Goal: Task Accomplishment & Management: Complete application form

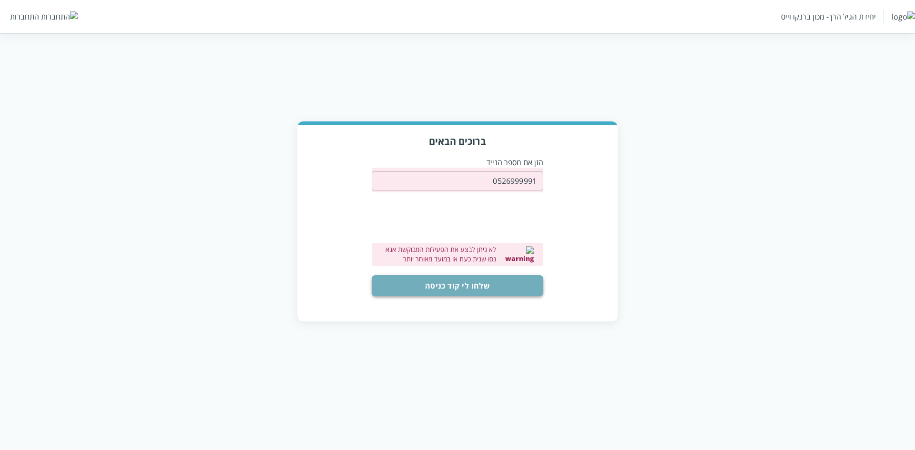
click at [488, 286] on button "שלחו לי קוד כניסה" at bounding box center [458, 285] width 172 height 21
click at [482, 284] on button "שלחו לי קוד כניסה" at bounding box center [458, 285] width 172 height 21
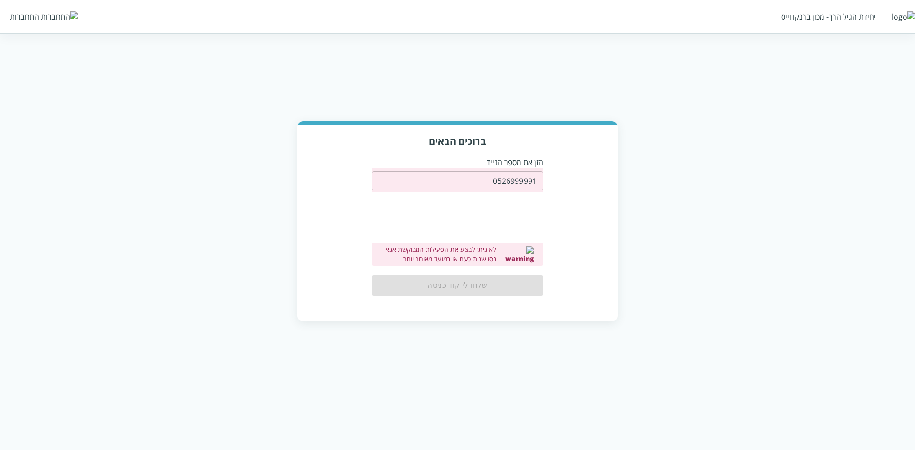
click at [496, 251] on label "לא ניתן לבצע את הפעילות המבוקשת אנא נסו שנית כעת או במועד מאוחר יותר" at bounding box center [438, 254] width 115 height 19
click at [507, 185] on input "0526999991" at bounding box center [458, 181] width 172 height 19
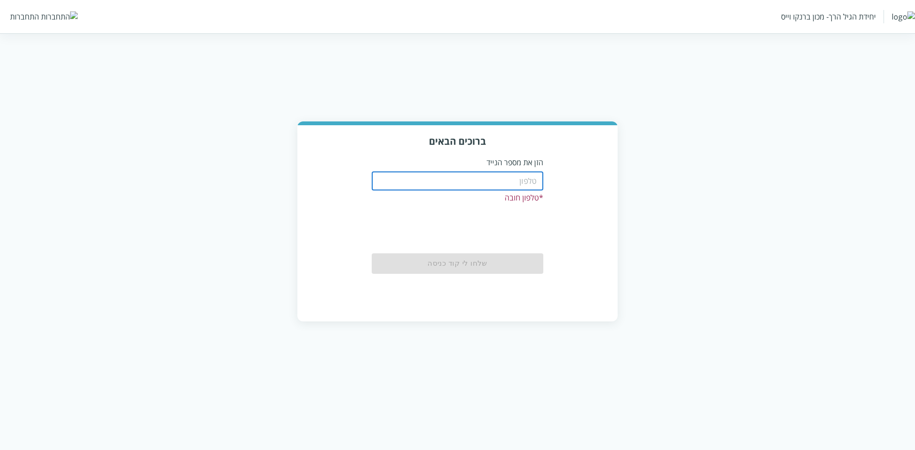
paste input "0526999991"
type input "0"
type input "0526999991"
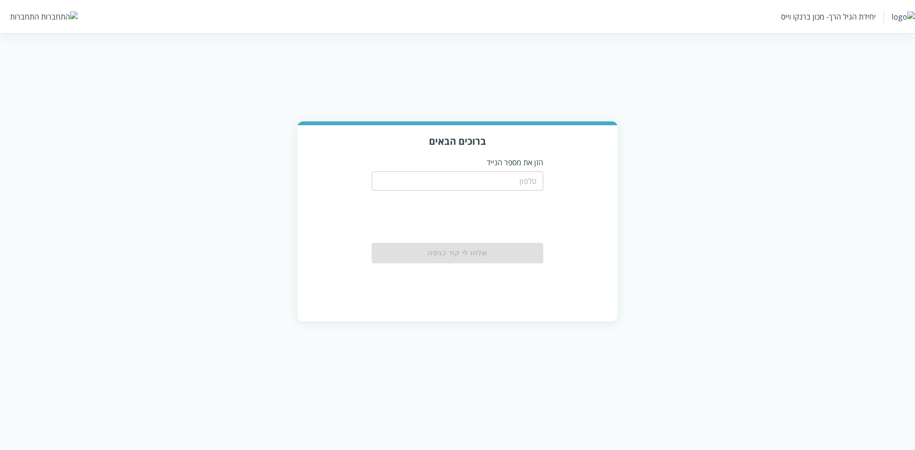
click at [520, 186] on input "tel" at bounding box center [458, 181] width 172 height 19
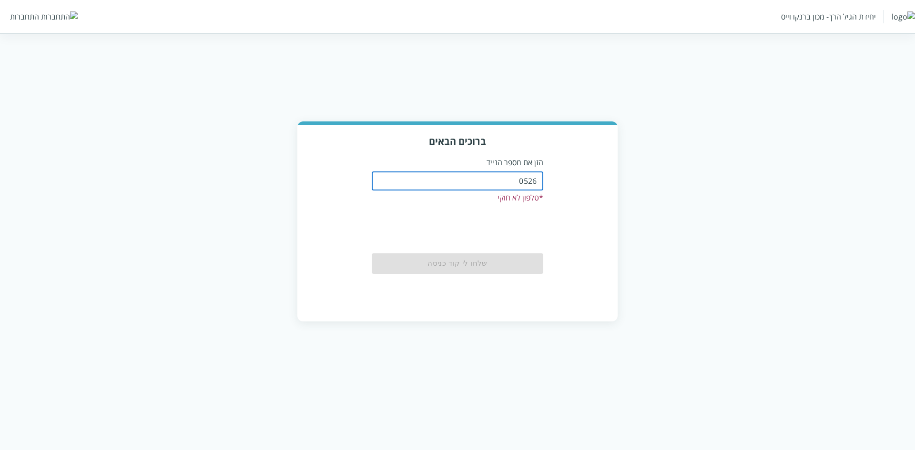
type input "0526999991"
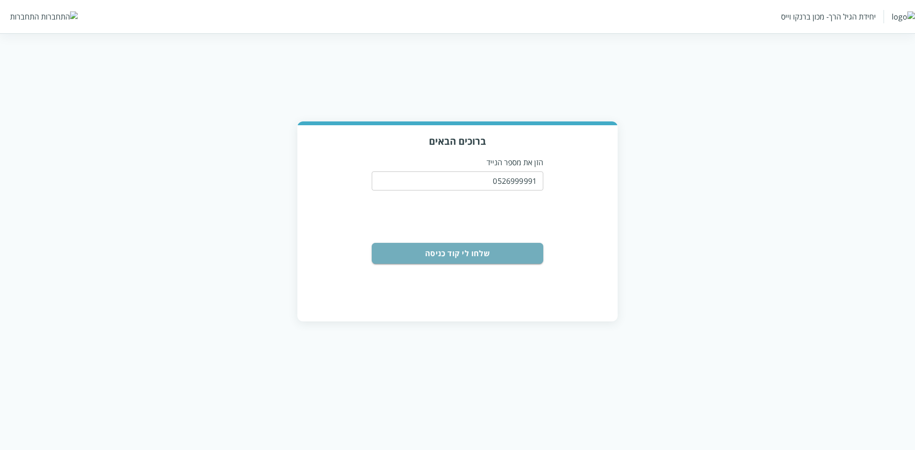
click at [508, 252] on button "שלחו לי קוד כניסה" at bounding box center [458, 253] width 172 height 21
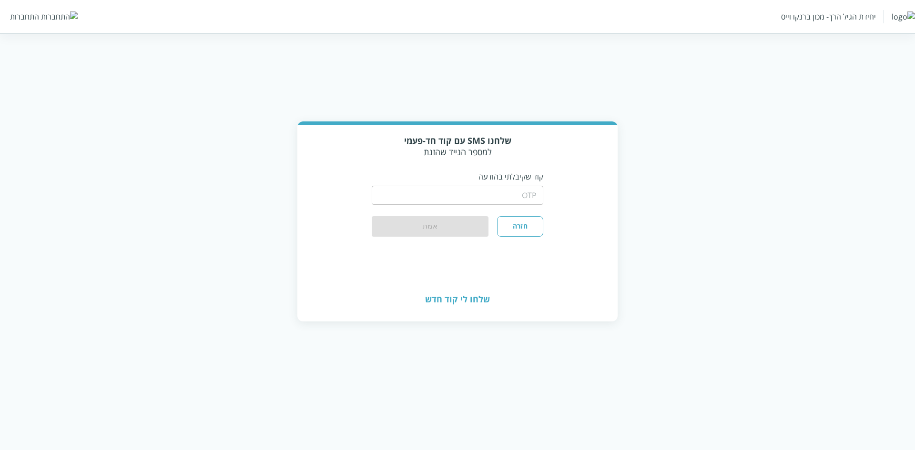
click at [520, 193] on input "string" at bounding box center [458, 195] width 172 height 19
type input "1234"
click at [474, 227] on button "אמת" at bounding box center [430, 226] width 117 height 21
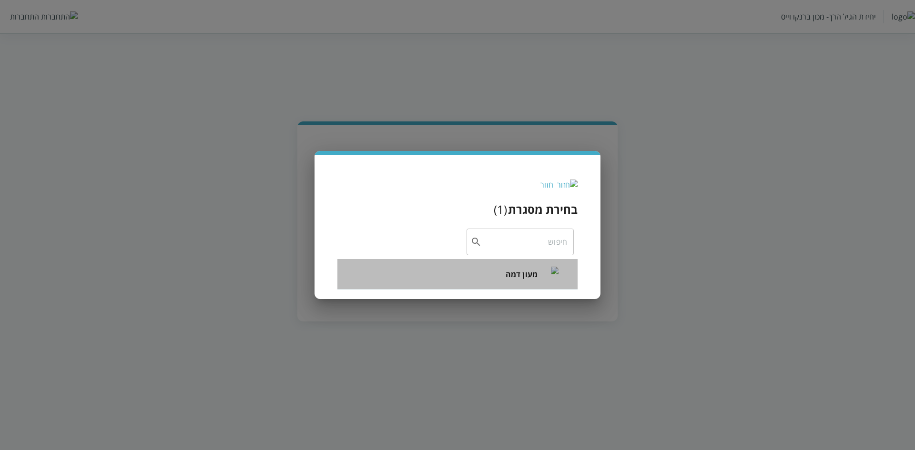
click at [517, 276] on span "מעון דמה" at bounding box center [521, 274] width 32 height 11
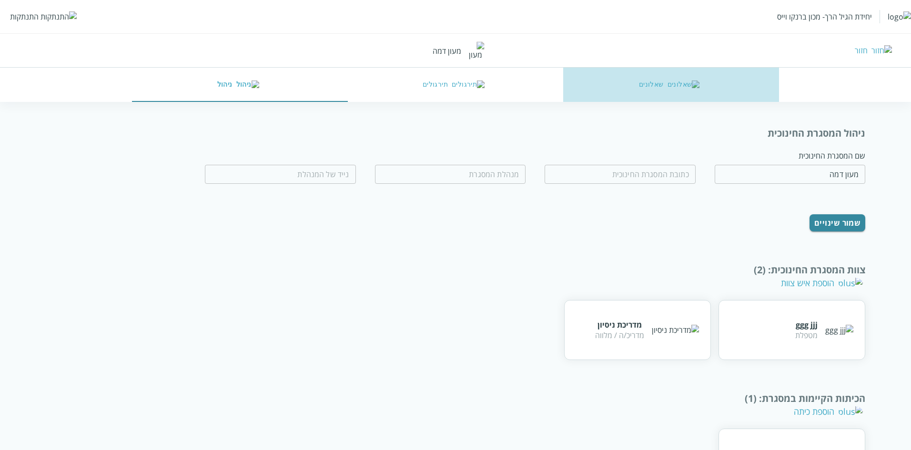
click at [661, 85] on button "שאלונים" at bounding box center [671, 85] width 216 height 34
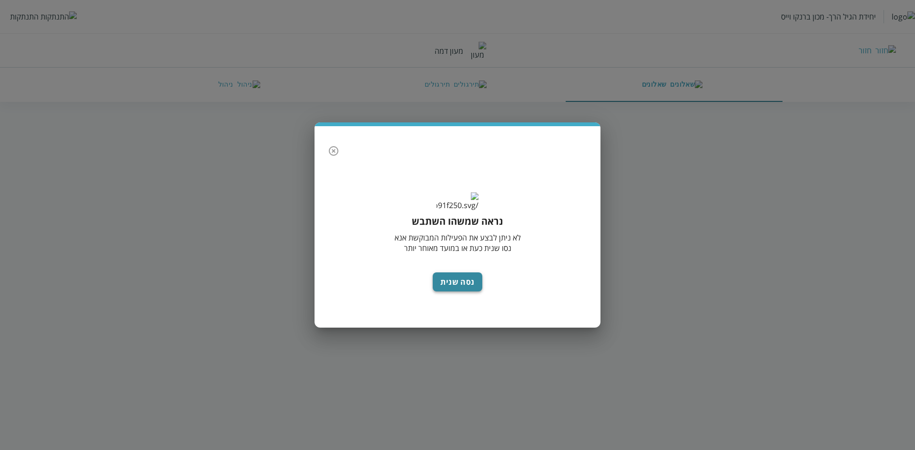
click at [456, 292] on button "נסה שנית" at bounding box center [458, 282] width 50 height 19
click at [460, 292] on button "נסה שנית" at bounding box center [458, 282] width 50 height 19
